Goal: Task Accomplishment & Management: Manage account settings

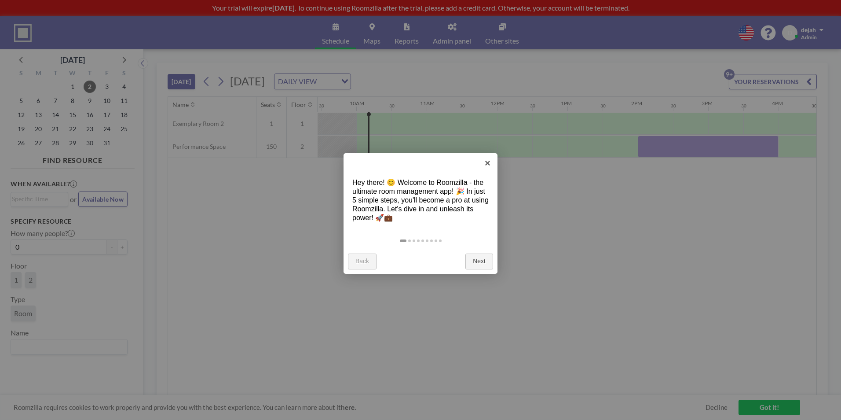
scroll to position [0, 669]
click at [489, 262] on link "Next" at bounding box center [480, 261] width 28 height 16
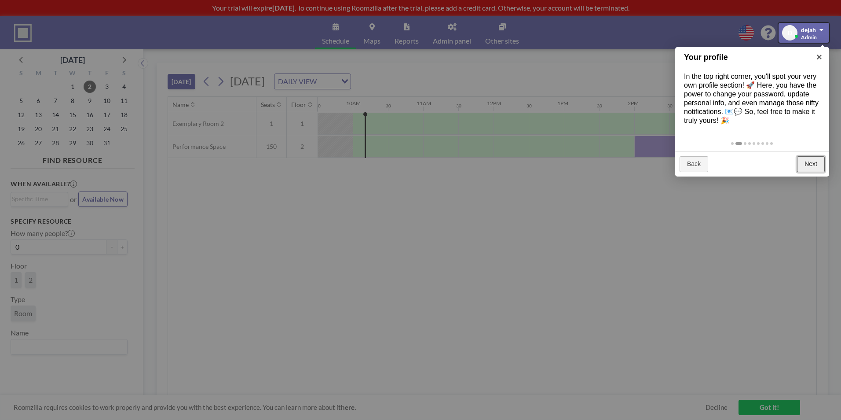
click at [821, 165] on link "Next" at bounding box center [811, 164] width 28 height 16
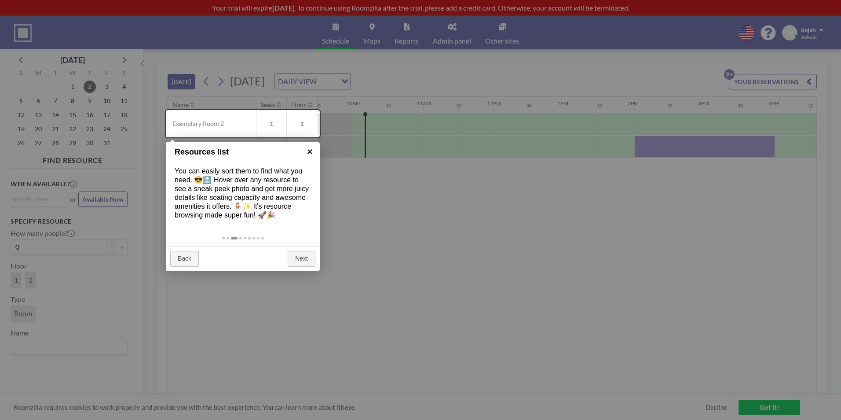
click at [310, 152] on link "×" at bounding box center [310, 152] width 20 height 20
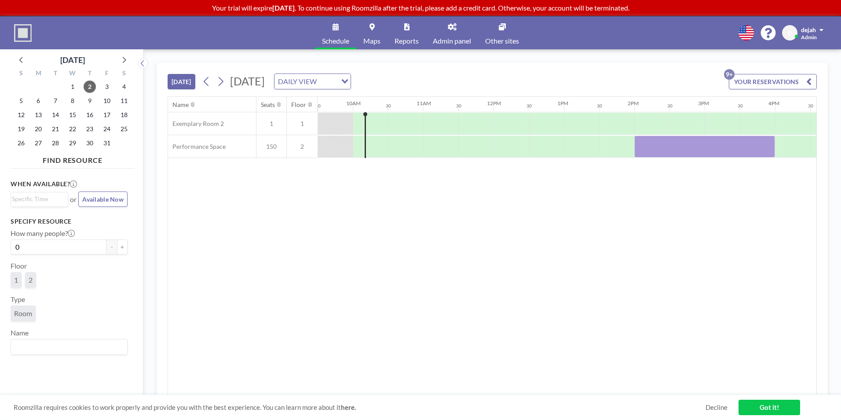
click at [367, 27] on link "Maps" at bounding box center [371, 32] width 31 height 33
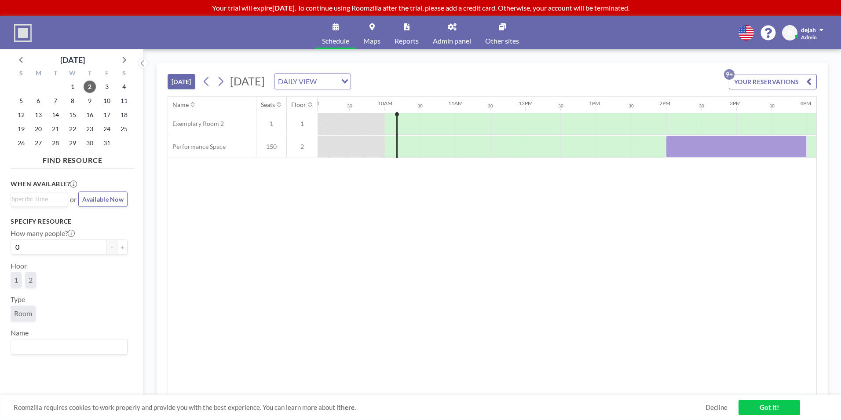
scroll to position [0, 669]
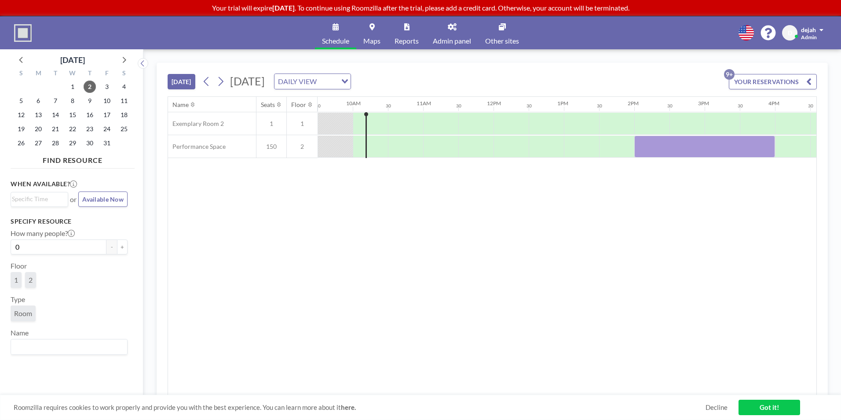
click at [758, 78] on button "YOUR RESERVATIONS 9+" at bounding box center [773, 81] width 88 height 15
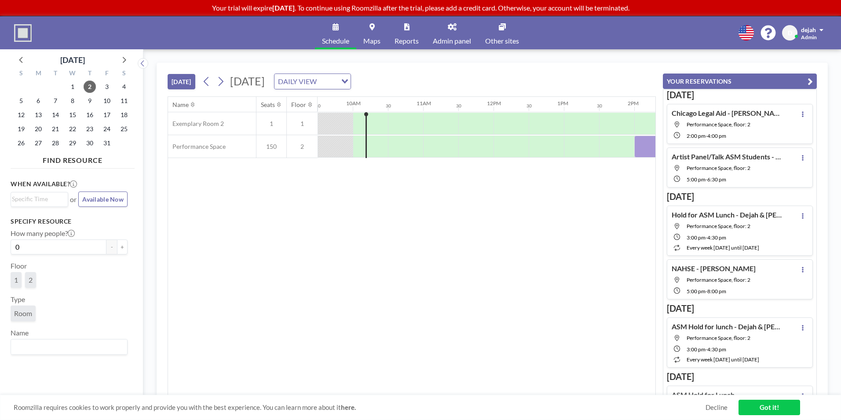
click at [742, 79] on button "YOUR RESERVATIONS" at bounding box center [740, 80] width 154 height 15
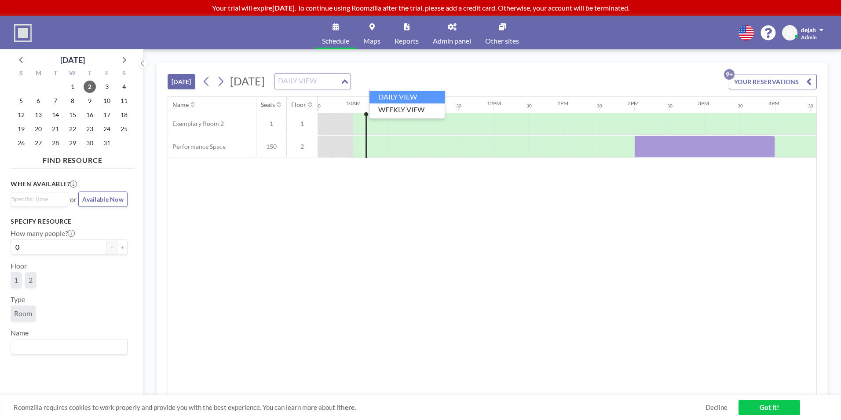
click at [341, 78] on div "DAILY VIEW" at bounding box center [308, 80] width 66 height 13
click at [407, 108] on li "WEEKLY VIEW" at bounding box center [407, 109] width 75 height 13
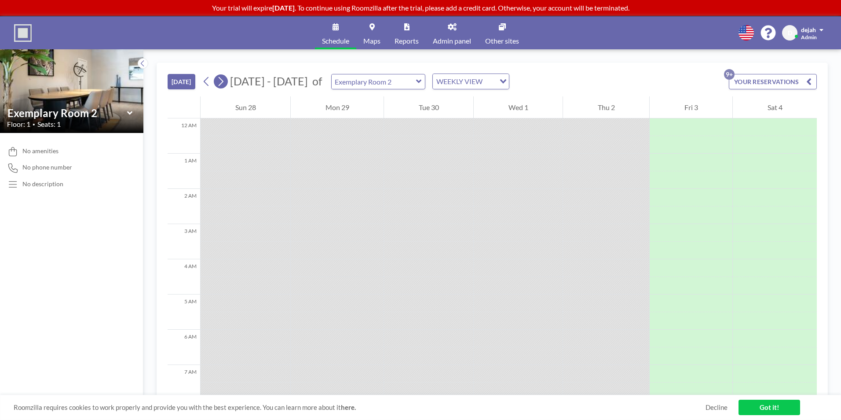
click at [227, 83] on button at bounding box center [221, 81] width 14 height 14
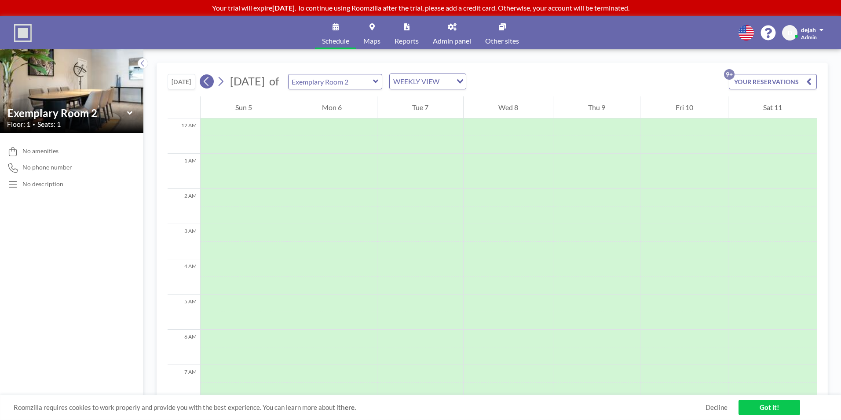
click at [204, 84] on icon at bounding box center [206, 81] width 8 height 13
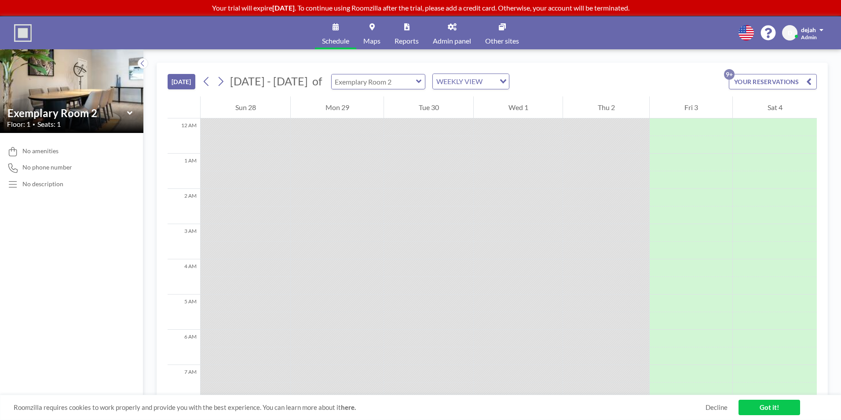
click at [349, 88] on input "text" at bounding box center [374, 81] width 84 height 15
type input "Performance Space"
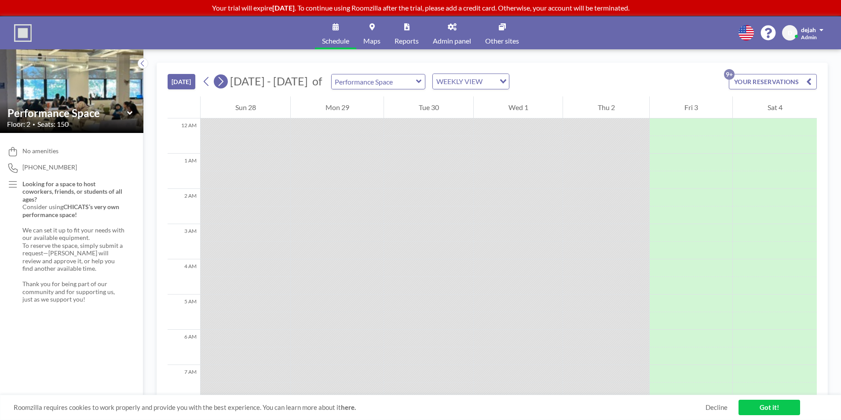
click at [228, 78] on button at bounding box center [221, 81] width 14 height 14
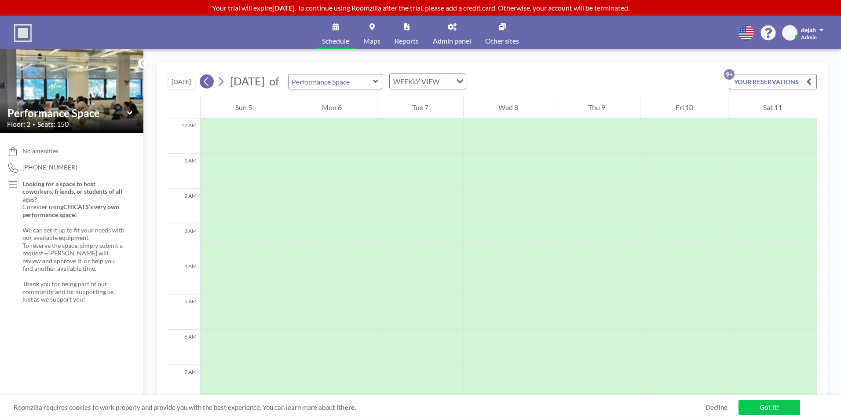
click at [201, 80] on button at bounding box center [207, 81] width 14 height 14
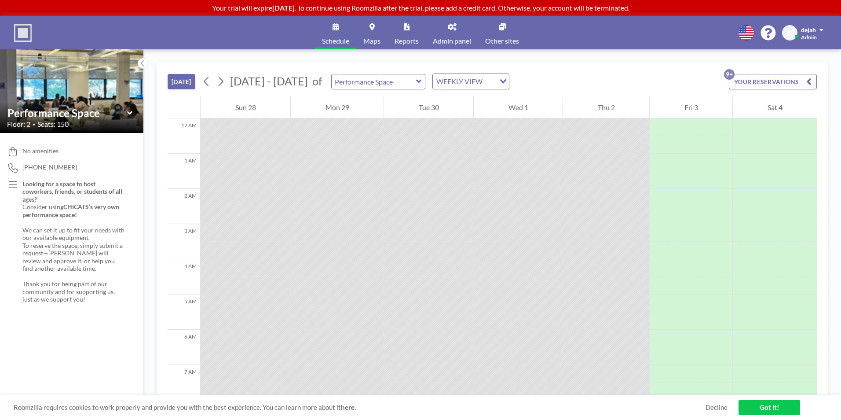
click at [596, 128] on div at bounding box center [606, 127] width 86 height 18
click at [585, 154] on div at bounding box center [606, 163] width 86 height 18
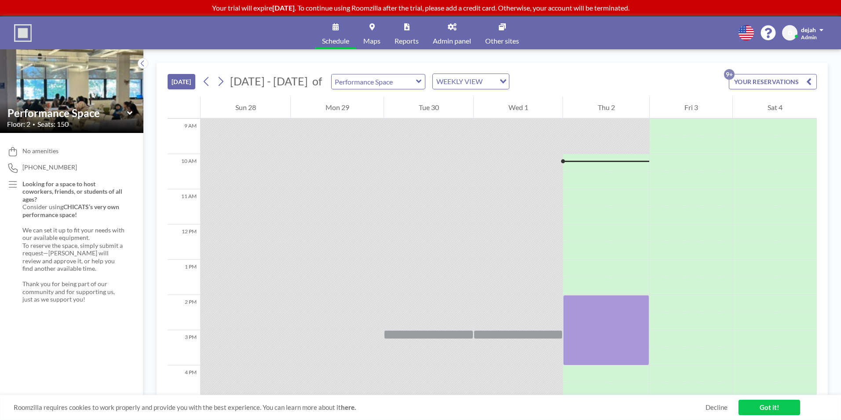
scroll to position [440, 0]
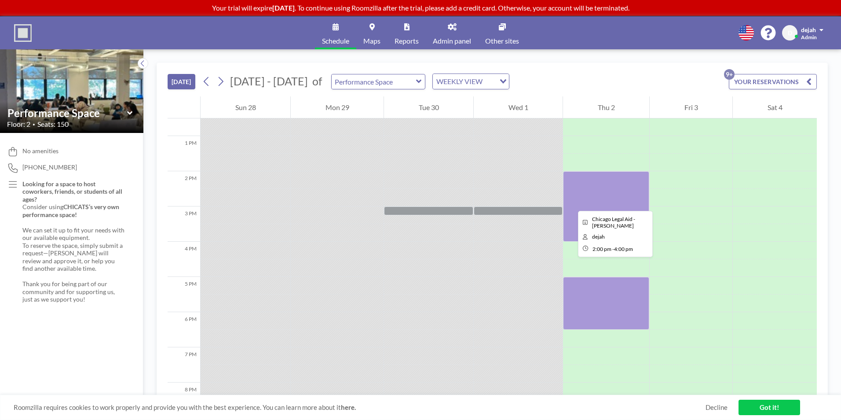
click at [571, 203] on div at bounding box center [606, 206] width 86 height 70
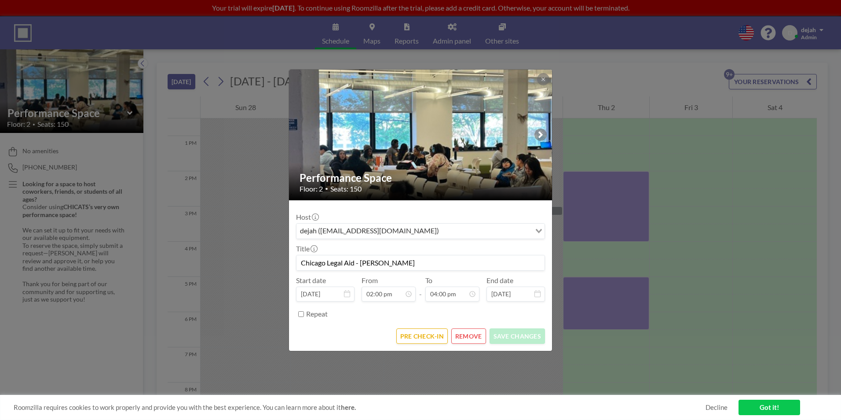
click at [463, 335] on button "REMOVE" at bounding box center [469, 335] width 35 height 15
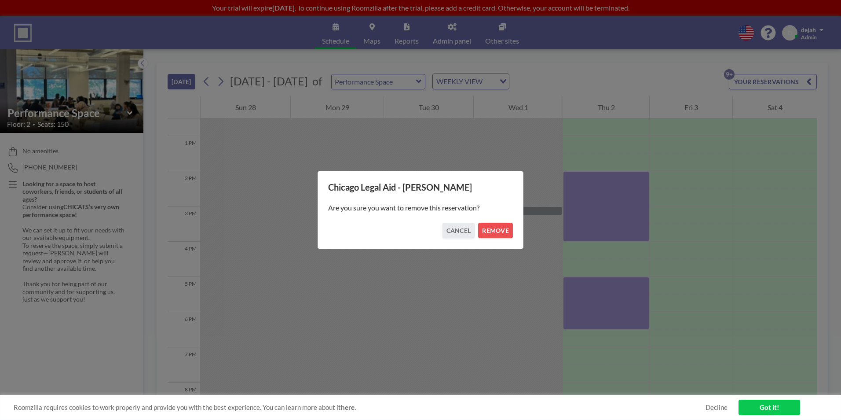
click at [499, 239] on div "Chicago Legal Aid - Sheree Are you sure you want to remove this reservation? CA…" at bounding box center [420, 210] width 207 height 78
click at [499, 233] on button "REMOVE" at bounding box center [495, 230] width 35 height 15
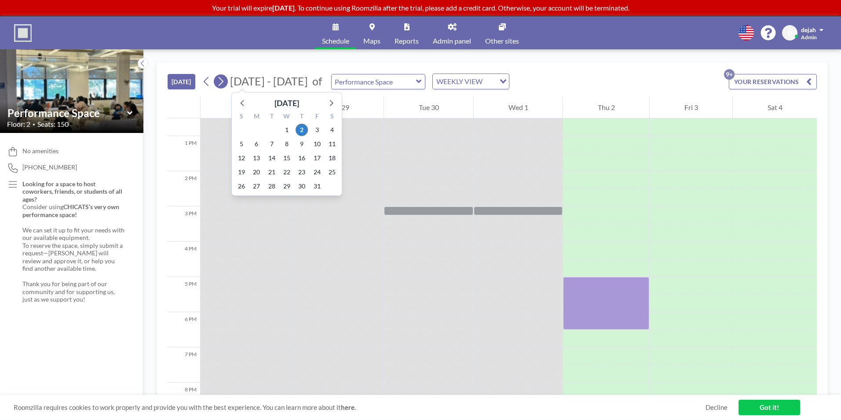
click at [224, 84] on icon at bounding box center [221, 81] width 8 height 13
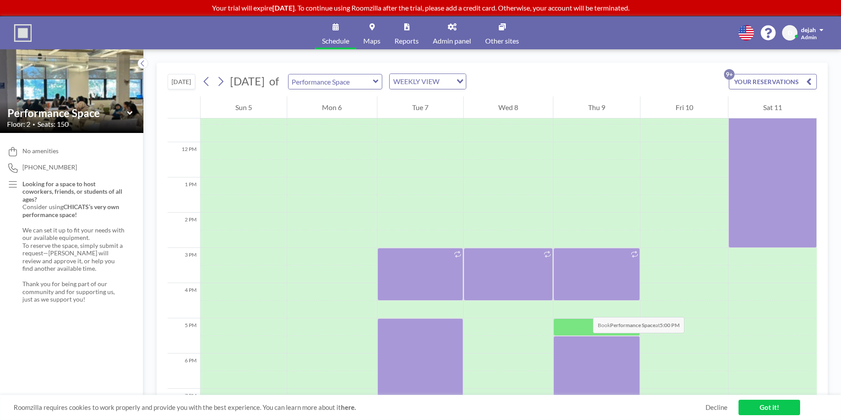
scroll to position [484, 0]
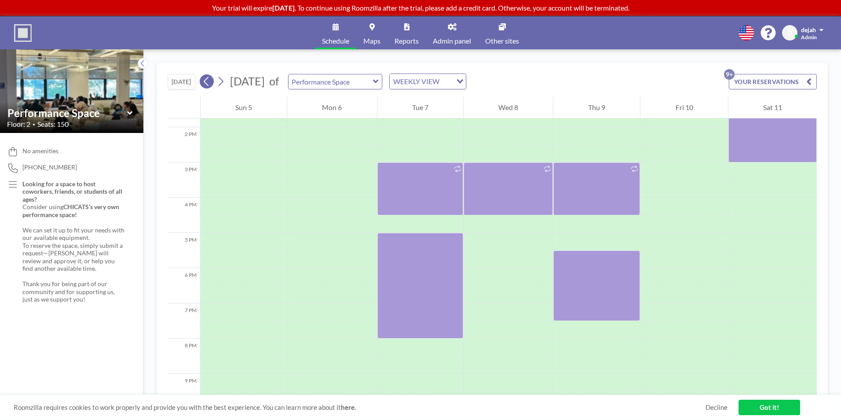
click at [207, 78] on icon at bounding box center [206, 81] width 8 height 13
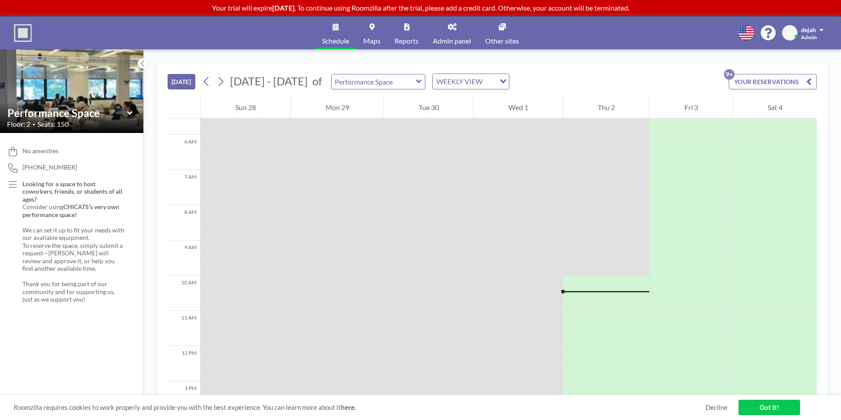
scroll to position [88, 0]
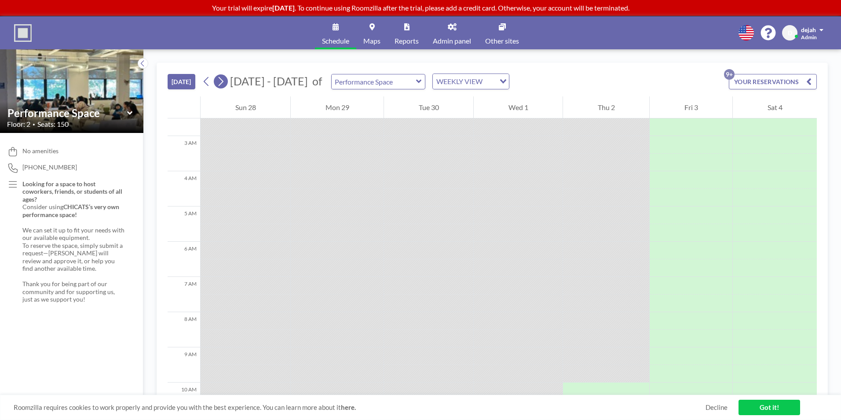
click at [218, 88] on icon at bounding box center [221, 81] width 8 height 13
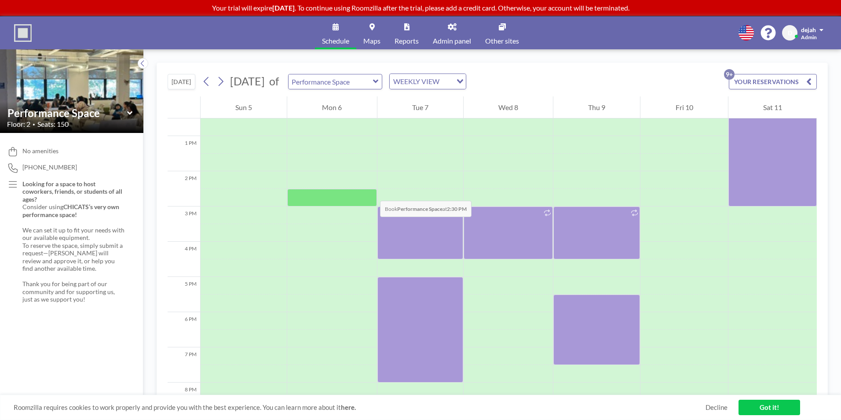
scroll to position [484, 0]
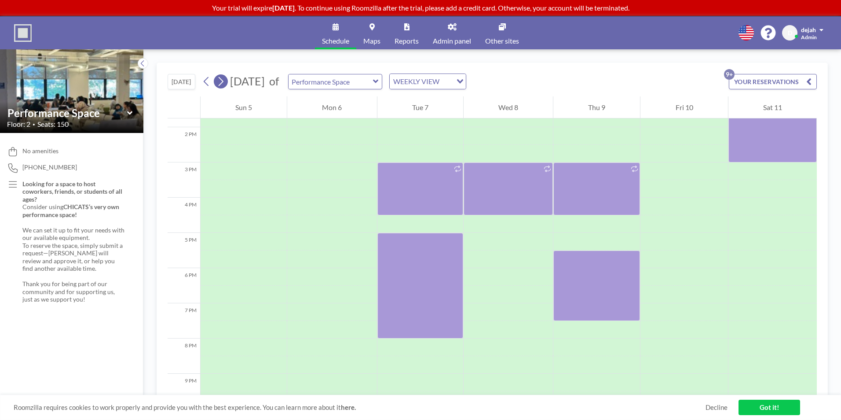
click at [225, 84] on icon at bounding box center [221, 81] width 8 height 13
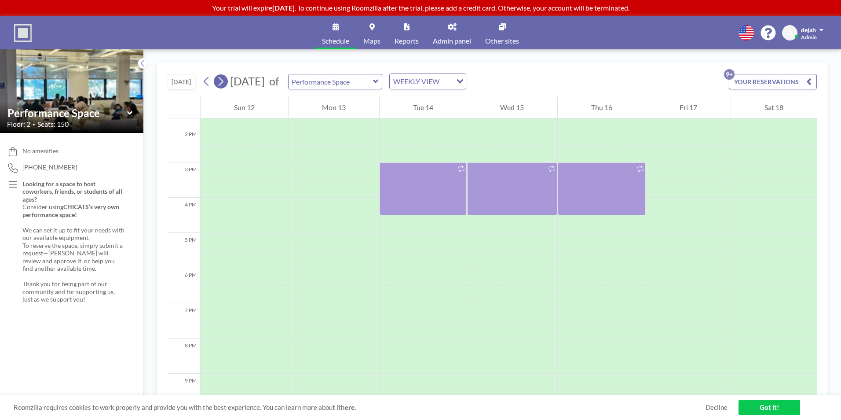
click at [220, 83] on icon at bounding box center [221, 81] width 8 height 13
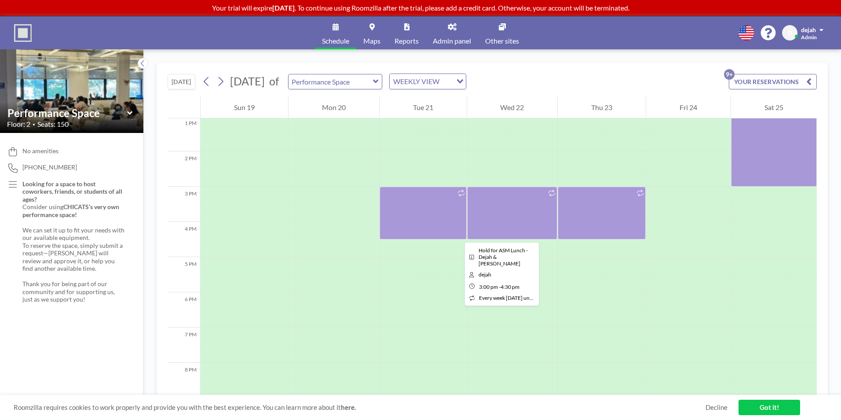
scroll to position [572, 0]
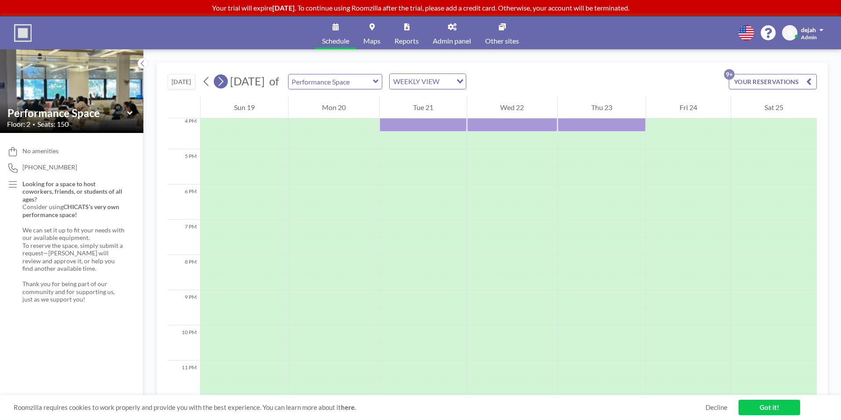
click at [228, 80] on button at bounding box center [221, 81] width 14 height 14
click at [219, 82] on icon at bounding box center [221, 81] width 8 height 13
click at [224, 81] on icon at bounding box center [221, 81] width 5 height 9
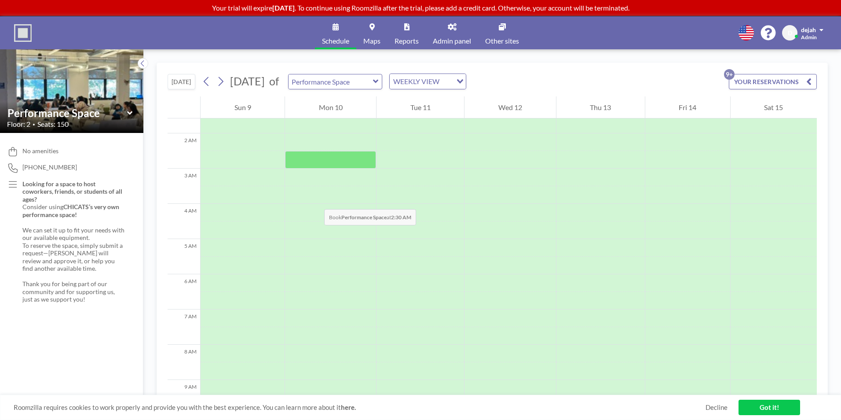
scroll to position [264, 0]
